Goal: Find specific page/section: Find specific page/section

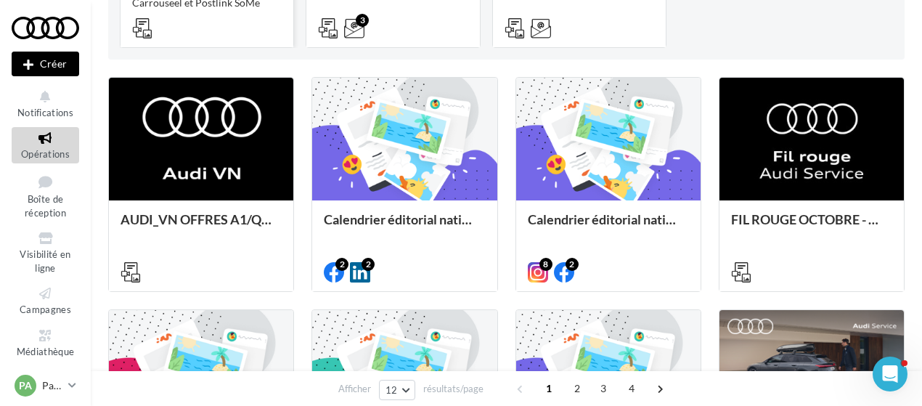
scroll to position [327, 0]
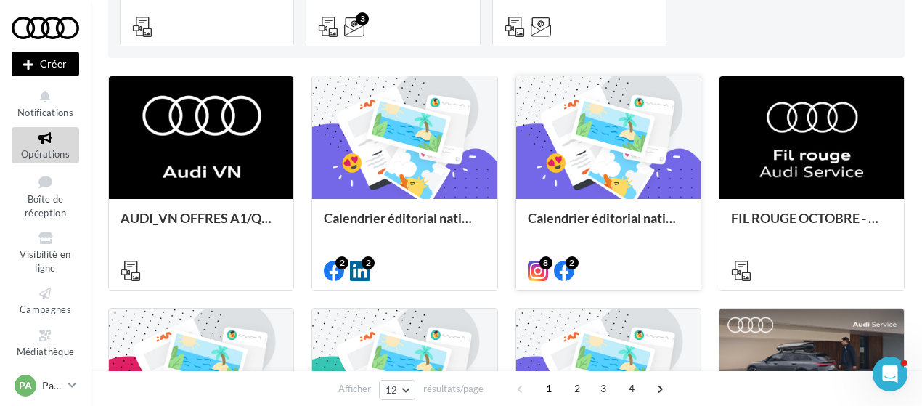
click at [561, 102] on div at bounding box center [608, 138] width 184 height 124
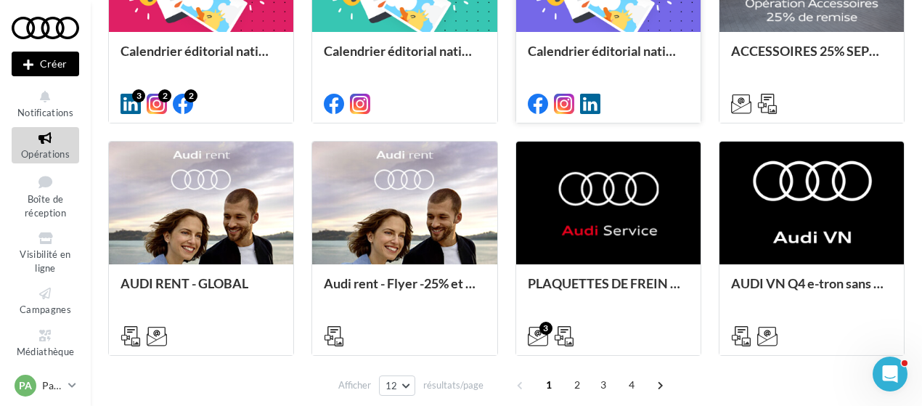
scroll to position [797, 0]
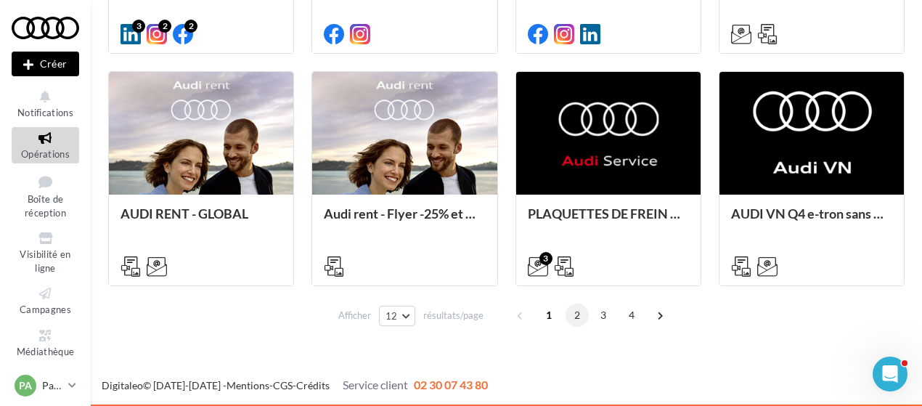
click at [575, 316] on span "2" at bounding box center [577, 315] width 23 height 23
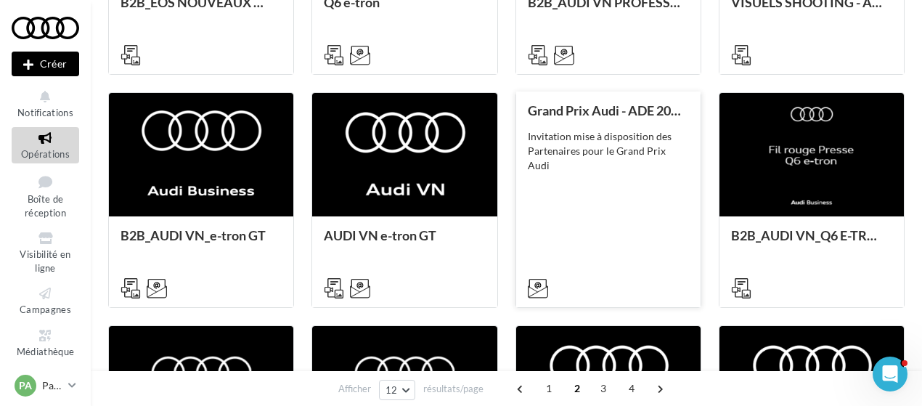
scroll to position [555, 0]
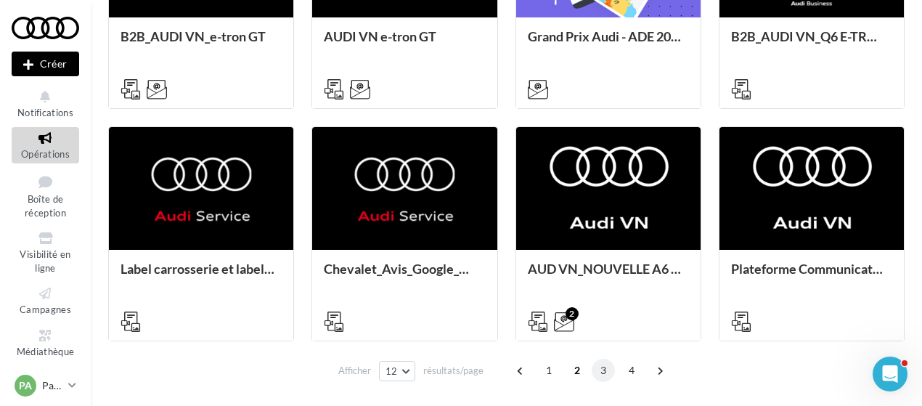
click at [604, 371] on span "3" at bounding box center [603, 370] width 23 height 23
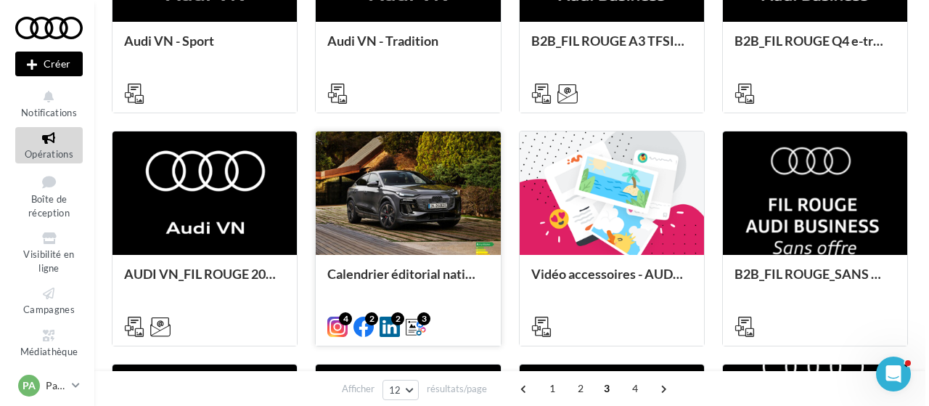
scroll to position [551, 0]
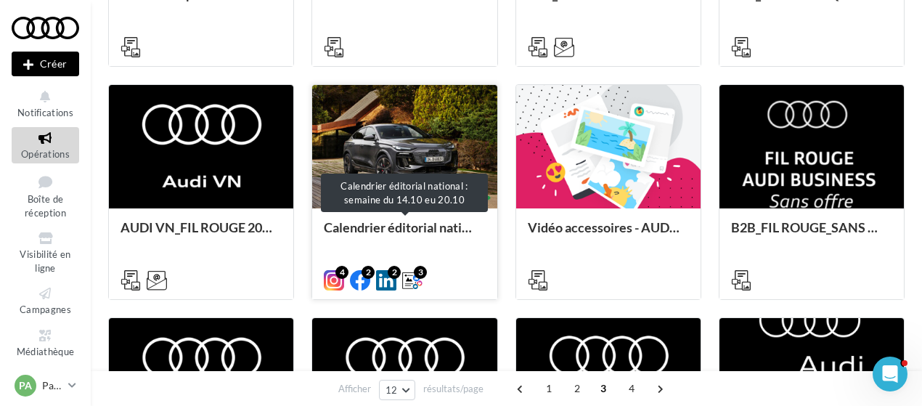
click at [420, 232] on div "Calendrier éditorial national : semaine du 14.10 eu 20.10" at bounding box center [404, 234] width 161 height 29
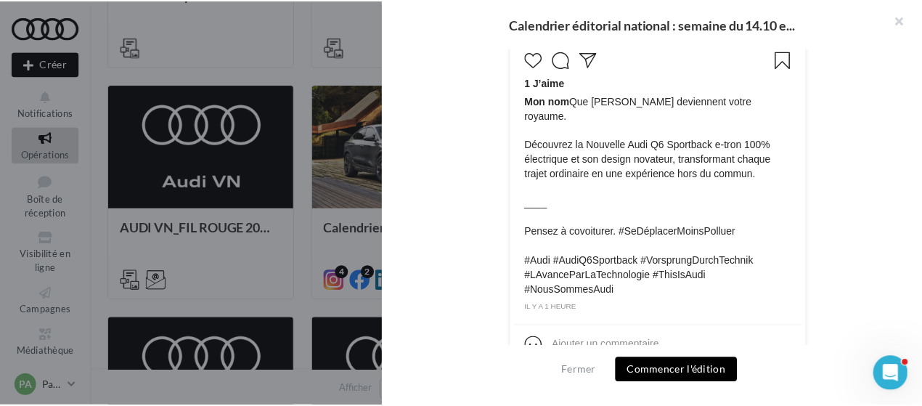
scroll to position [626, 0]
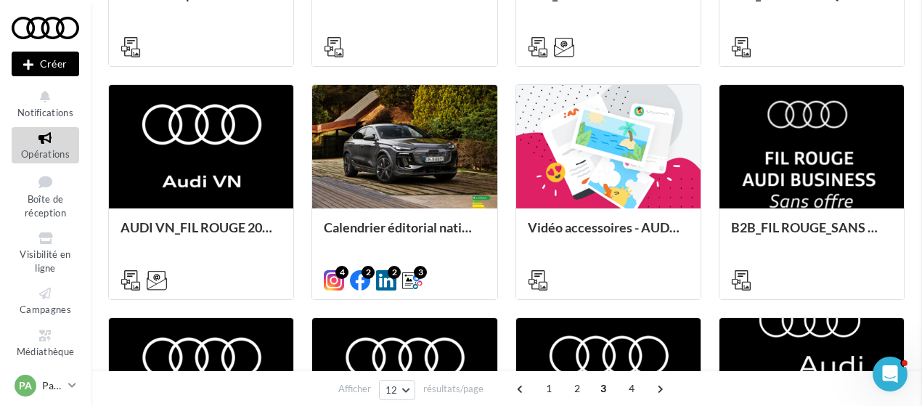
click at [328, 306] on div "Opérations marketing Filtrer par canal Filtrer par catégorie 44 opérations 3 op…" at bounding box center [506, 25] width 797 height 1107
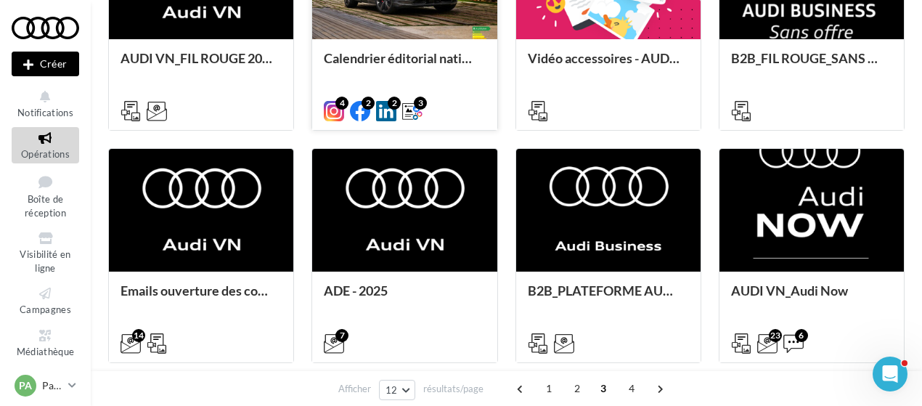
scroll to position [797, 0]
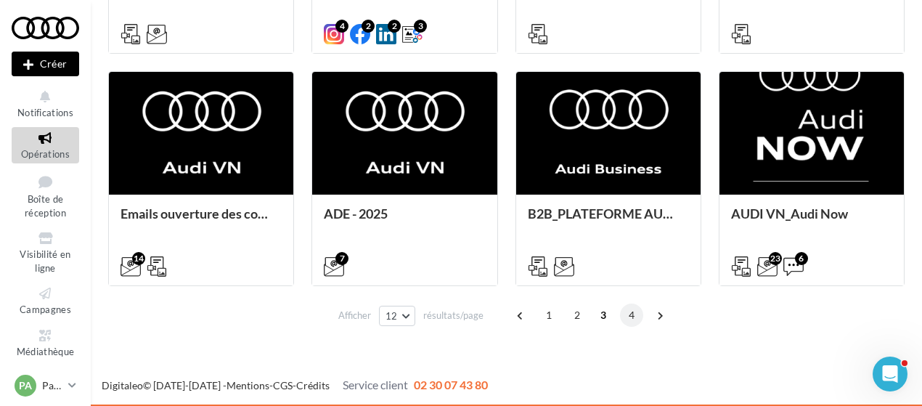
click at [632, 318] on span "4" at bounding box center [631, 315] width 23 height 23
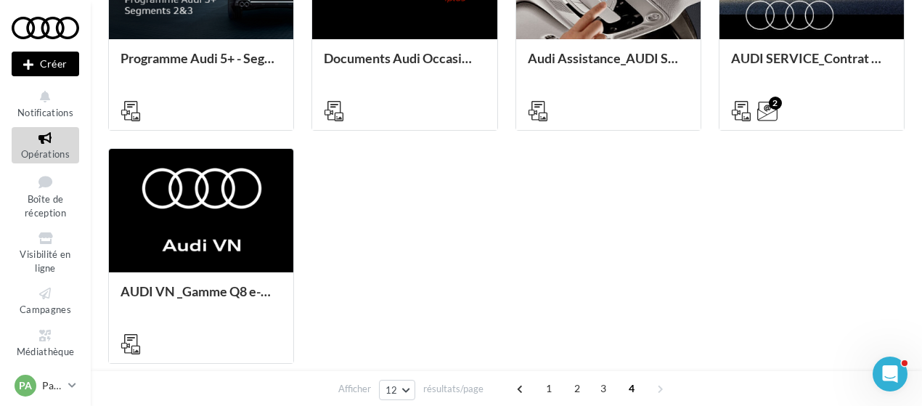
scroll to position [512, 0]
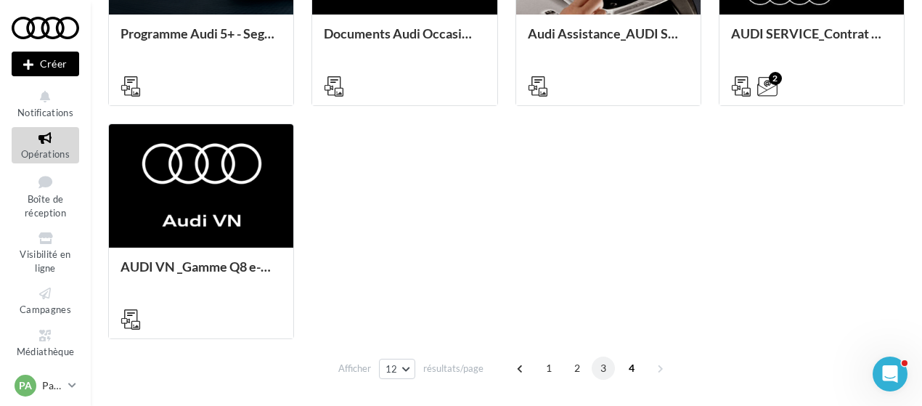
click at [606, 367] on span "3" at bounding box center [603, 368] width 23 height 23
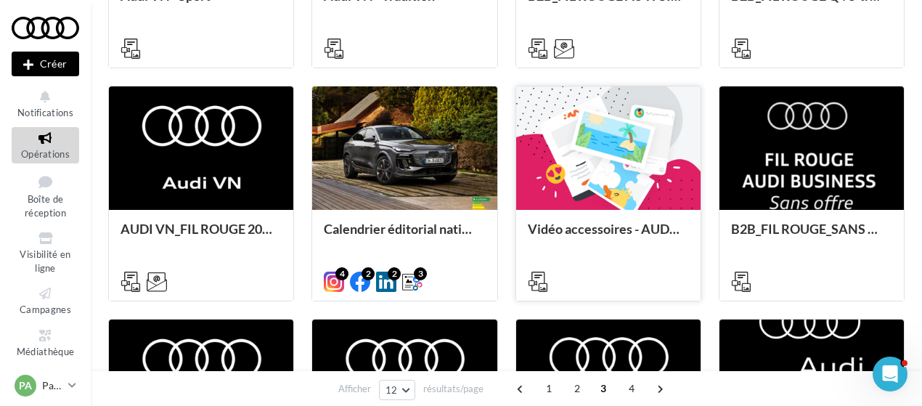
scroll to position [560, 0]
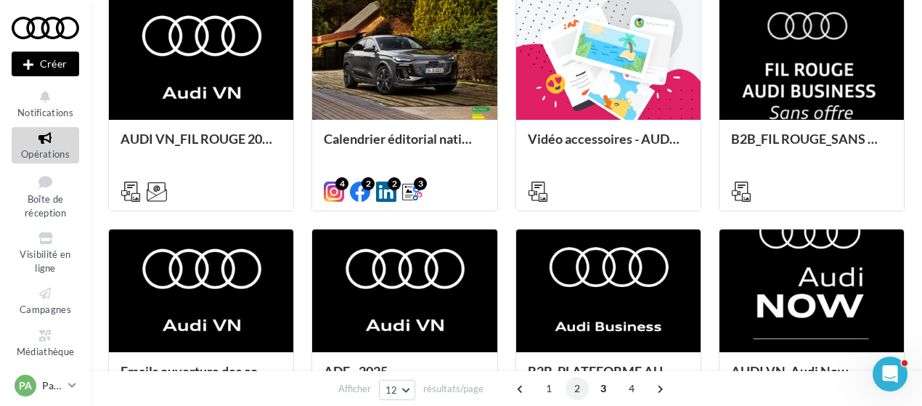
click at [574, 390] on span "2" at bounding box center [577, 388] width 23 height 23
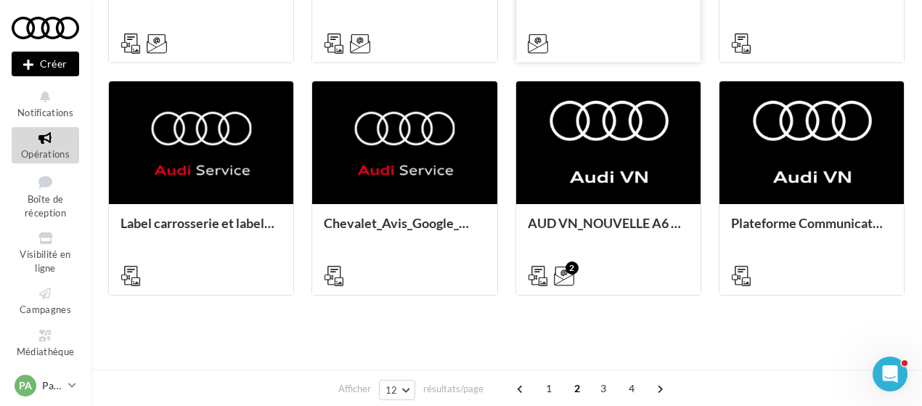
scroll to position [797, 0]
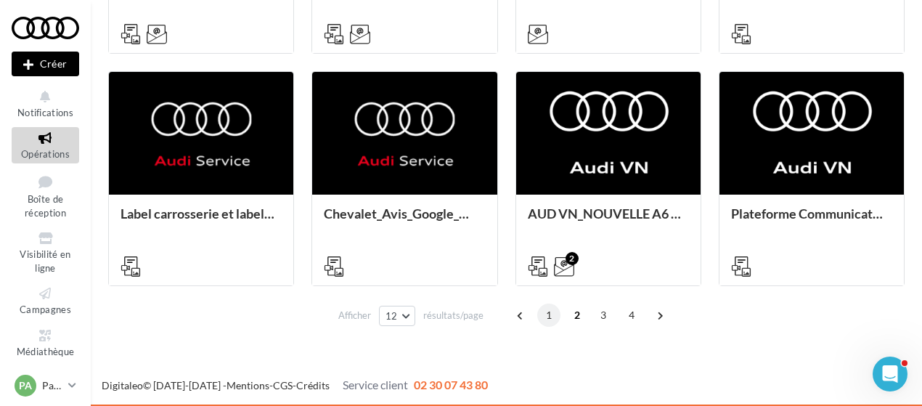
click at [552, 313] on span "1" at bounding box center [548, 315] width 23 height 23
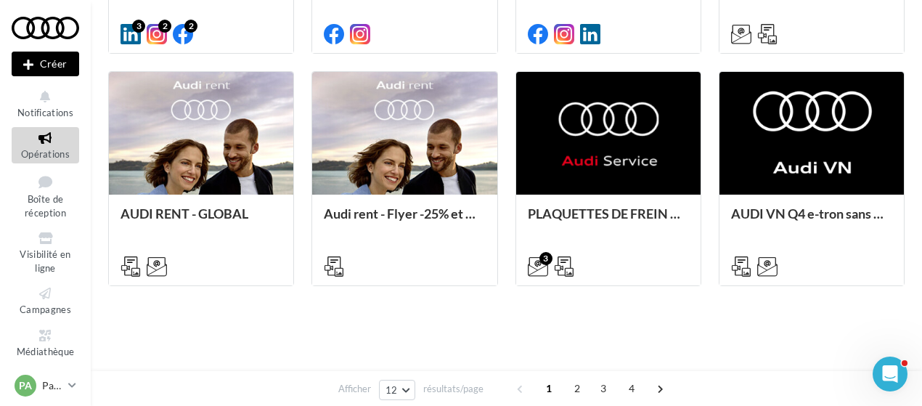
scroll to position [345, 0]
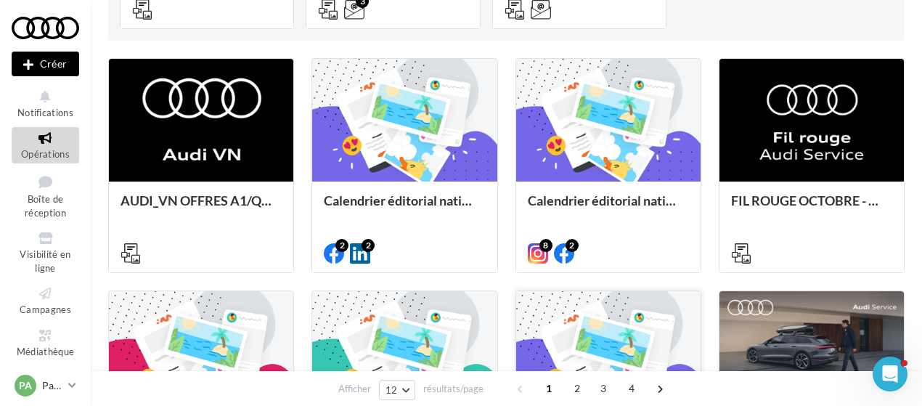
drag, startPoint x: 552, startPoint y: 313, endPoint x: 552, endPoint y: 304, distance: 9.4
click at [552, 304] on div at bounding box center [608, 353] width 184 height 124
click at [328, 235] on div "Opérations marketing Filtrer par canal Filtrer par catégorie 44 opérations 3 op…" at bounding box center [506, 231] width 797 height 1107
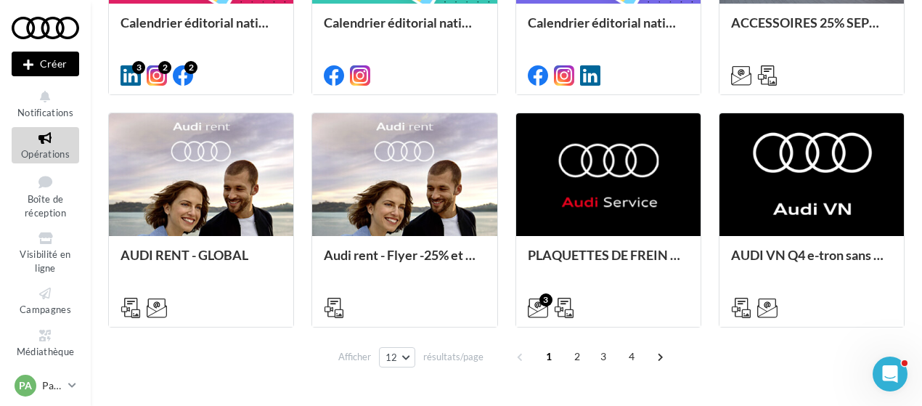
scroll to position [797, 0]
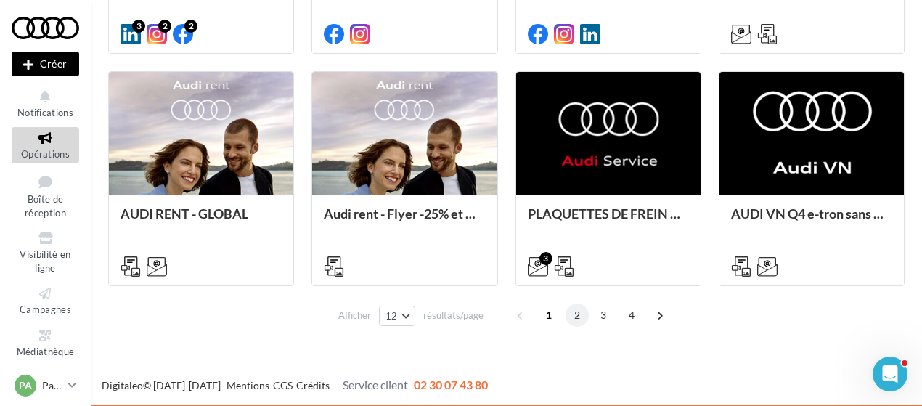
click at [578, 317] on span "2" at bounding box center [577, 315] width 23 height 23
